Goal: Information Seeking & Learning: Learn about a topic

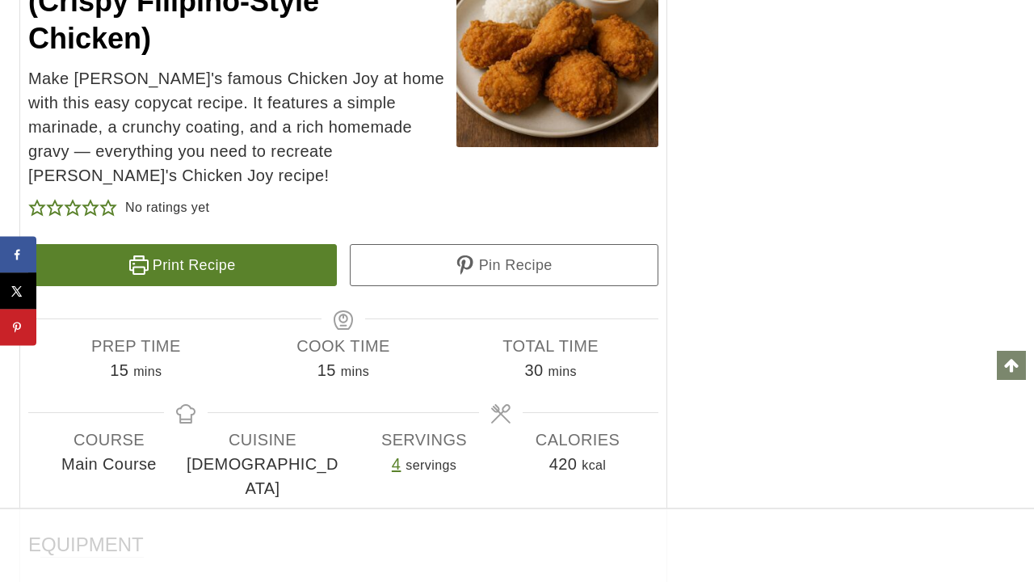
scroll to position [10642, 0]
